Goal: Navigation & Orientation: Find specific page/section

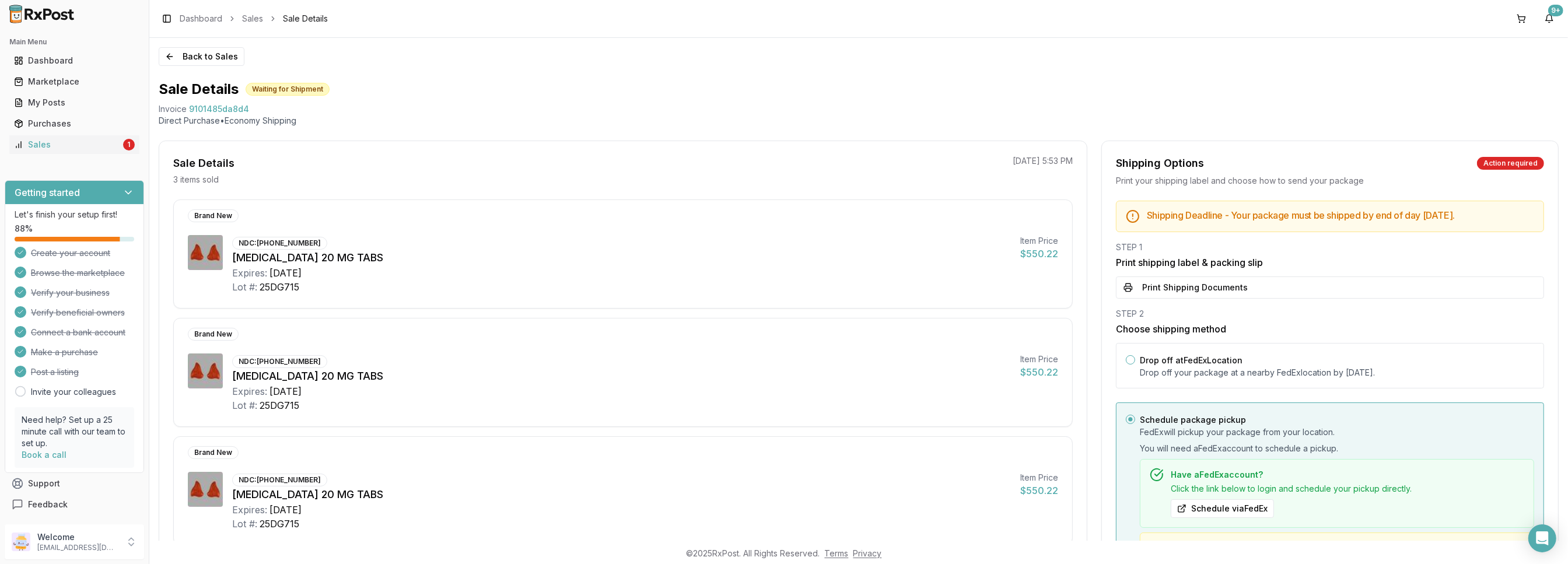
scroll to position [150, 0]
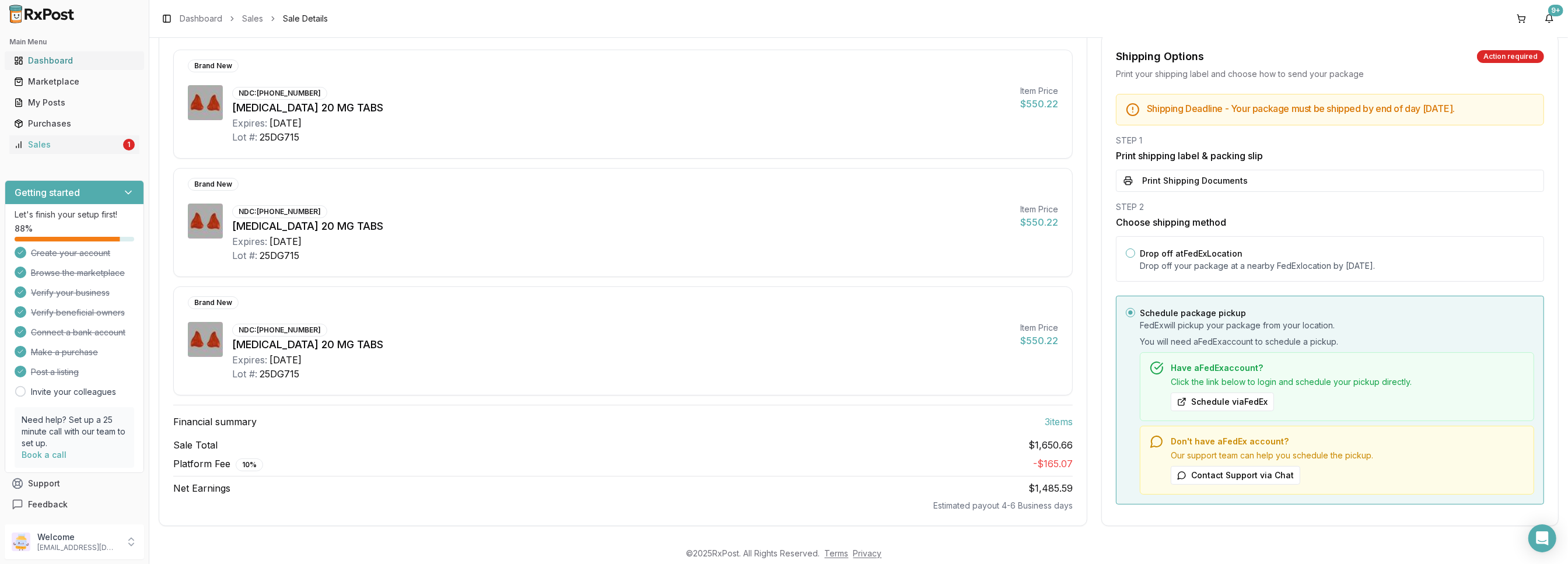
click at [35, 57] on div "Dashboard" at bounding box center [74, 60] width 120 height 12
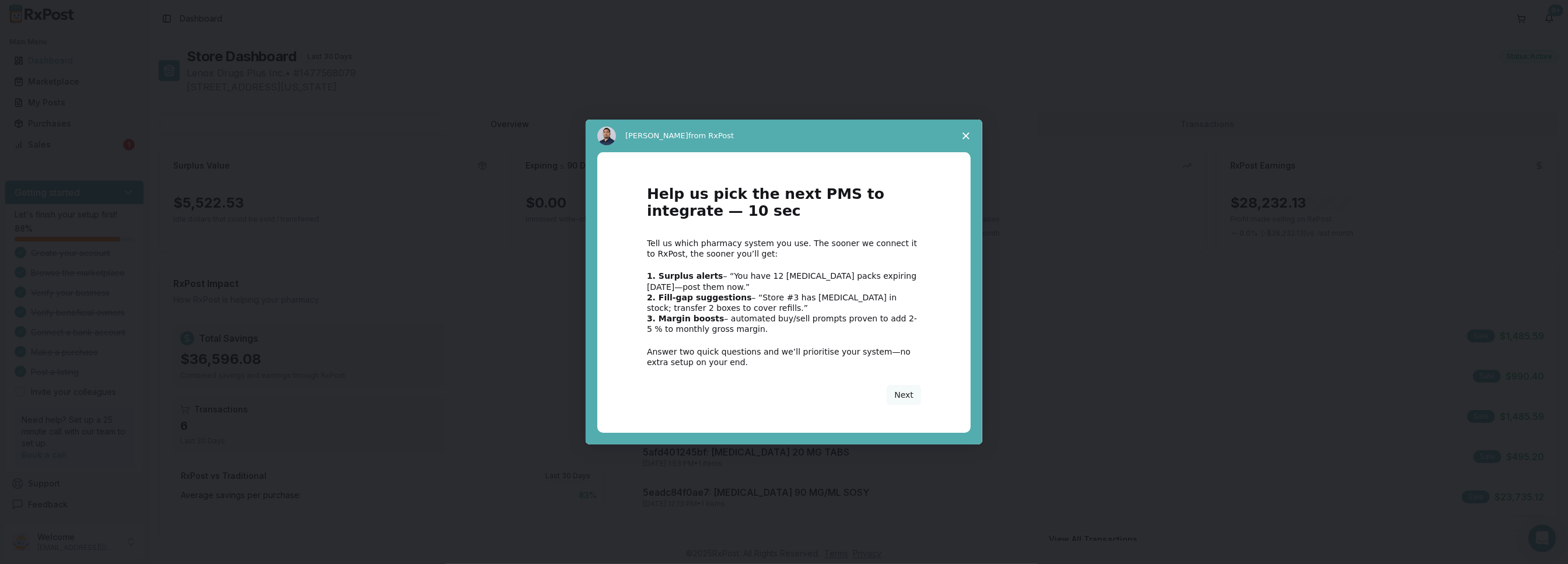
click at [967, 138] on icon "Close survey" at bounding box center [966, 136] width 7 height 7
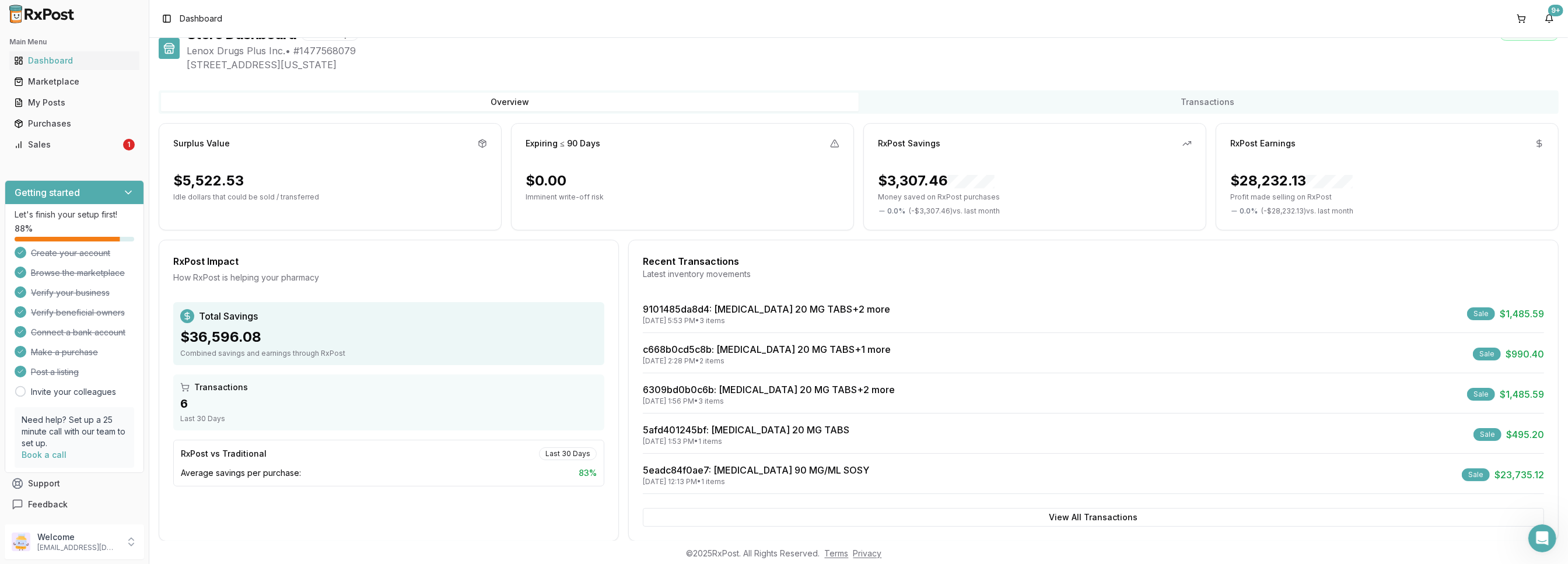
scroll to position [39, 0]
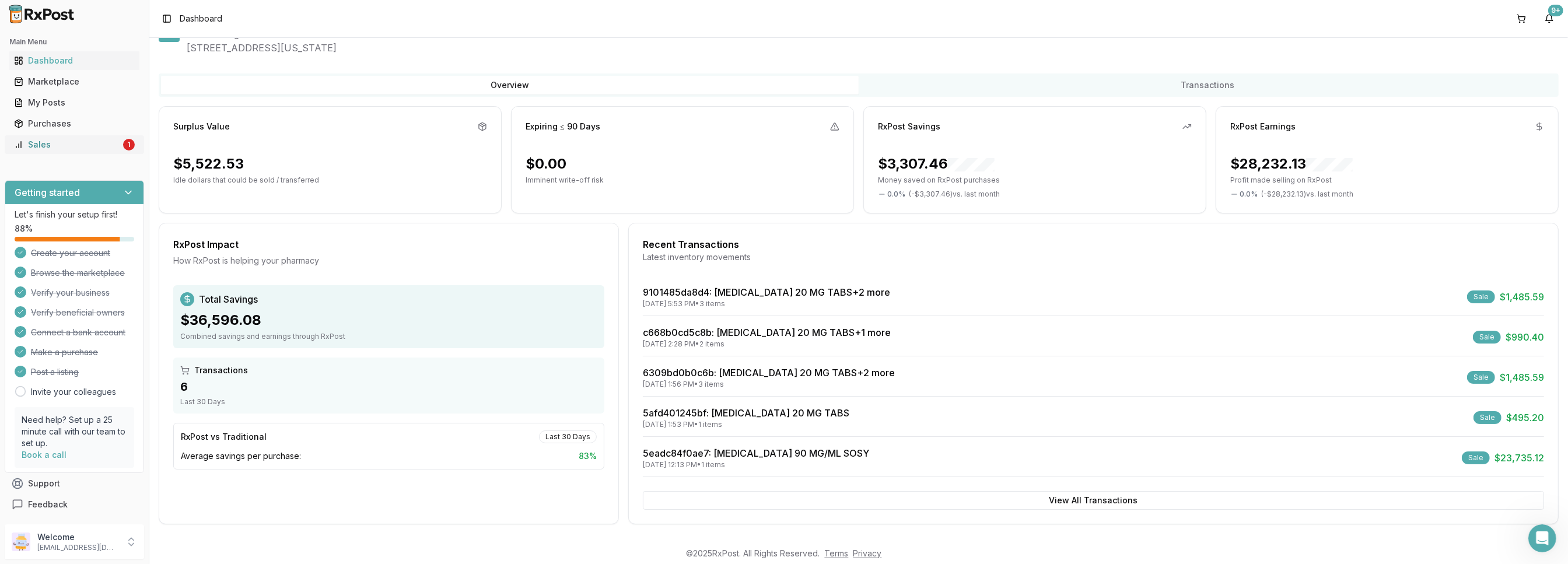
click at [80, 140] on div "Sales" at bounding box center [67, 144] width 107 height 12
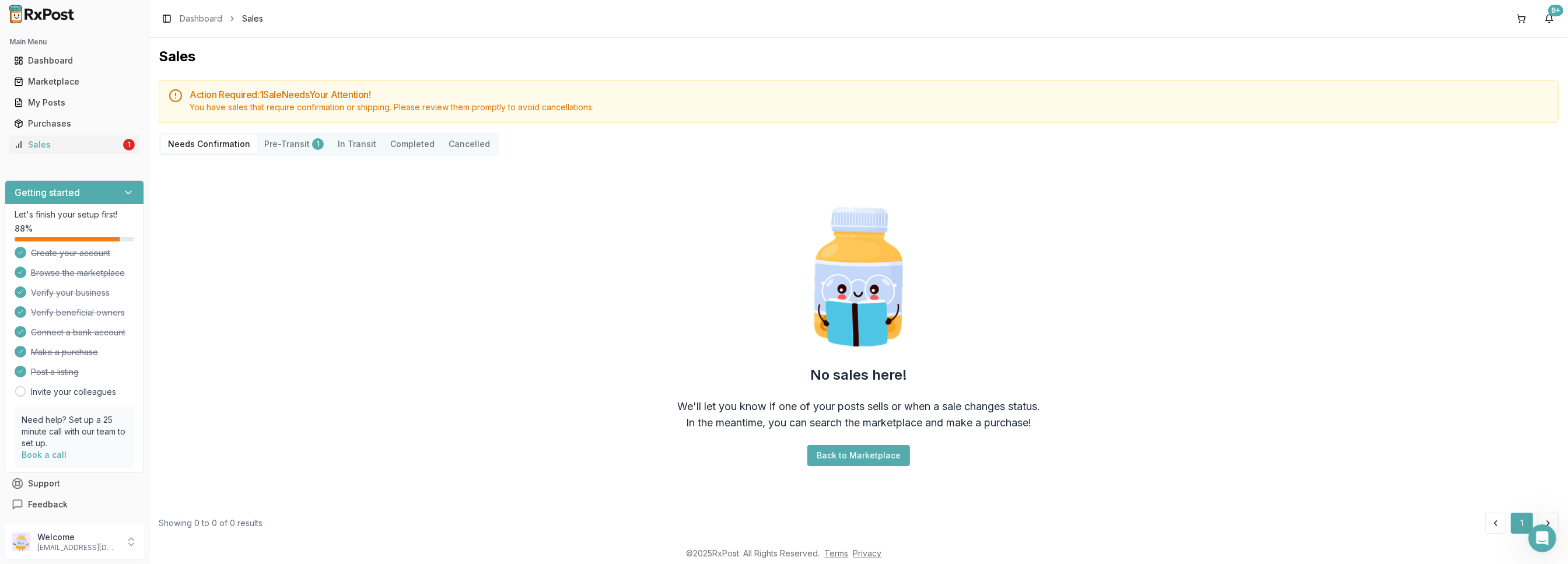
click at [302, 144] on button "Pre-Transit 1" at bounding box center [294, 144] width 73 height 18
click at [298, 143] on button "Pre-Transit 1" at bounding box center [294, 144] width 73 height 18
click at [291, 144] on button "Pre-Transit 1" at bounding box center [294, 144] width 73 height 18
click at [232, 145] on Confirmation "Needs Confirmation" at bounding box center [209, 144] width 97 height 18
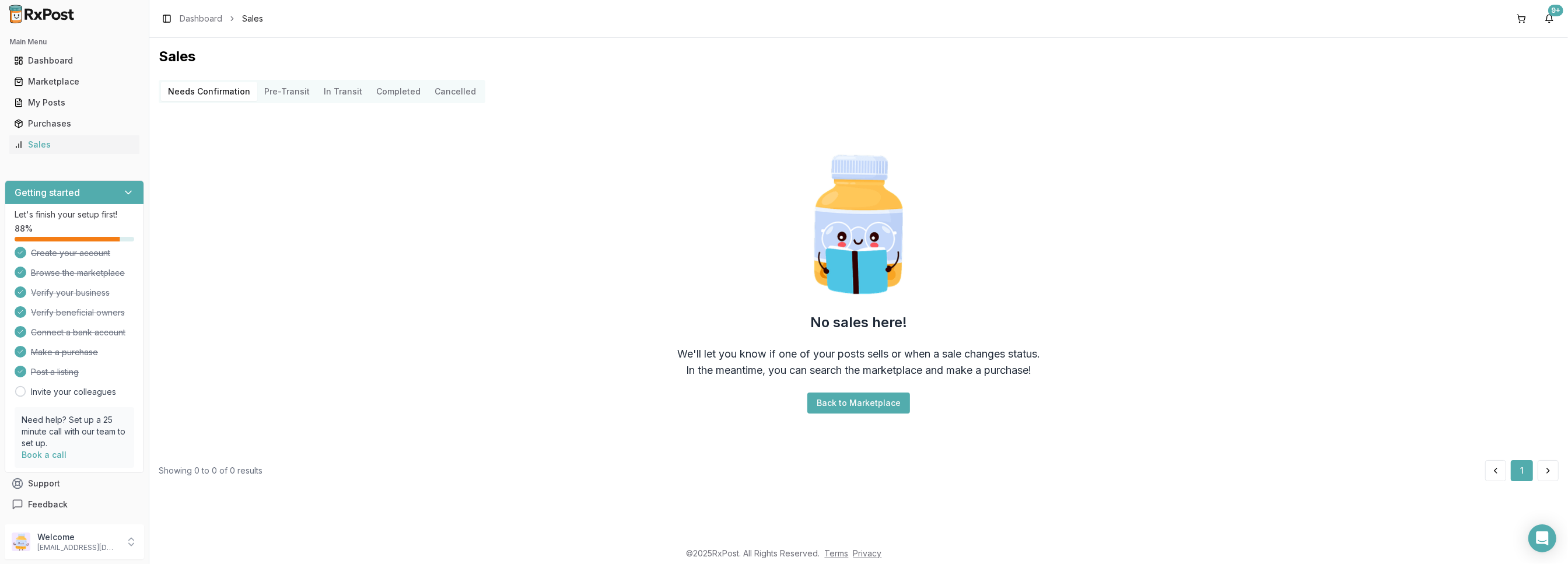
click at [273, 95] on button "Pre-Transit" at bounding box center [287, 91] width 60 height 18
click at [217, 97] on Confirmation "Needs Confirmation" at bounding box center [209, 91] width 97 height 18
click at [50, 120] on div "Purchases" at bounding box center [74, 123] width 120 height 12
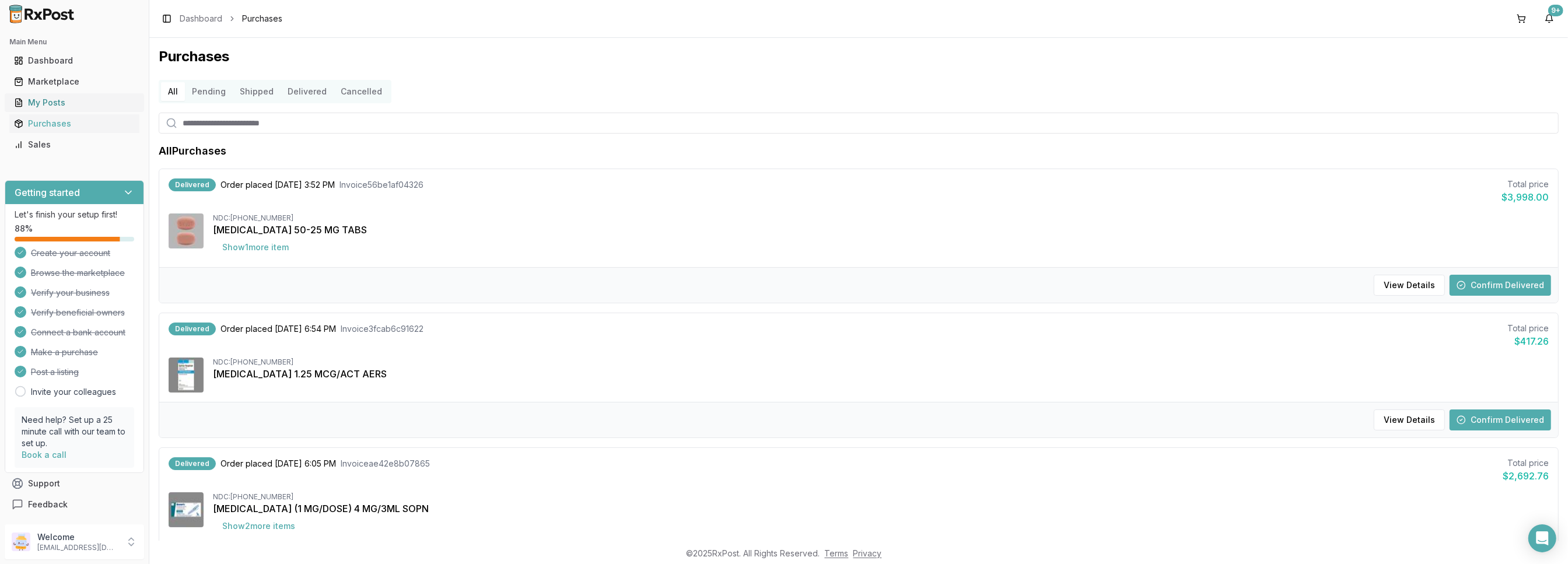
click at [50, 105] on div "My Posts" at bounding box center [74, 103] width 120 height 12
